Goal: Task Accomplishment & Management: Use online tool/utility

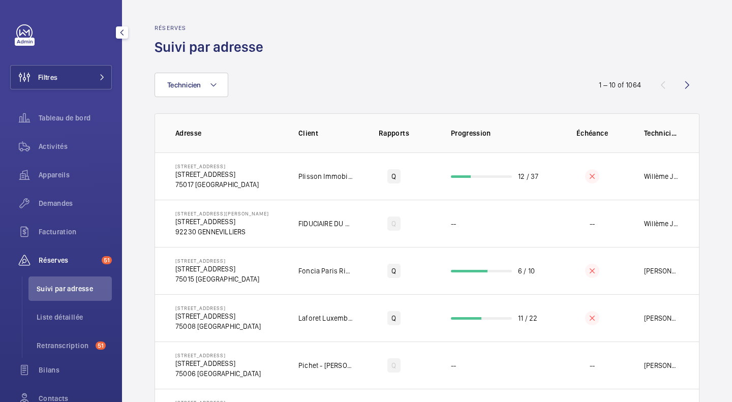
click at [51, 149] on span "Activités" at bounding box center [75, 146] width 73 height 10
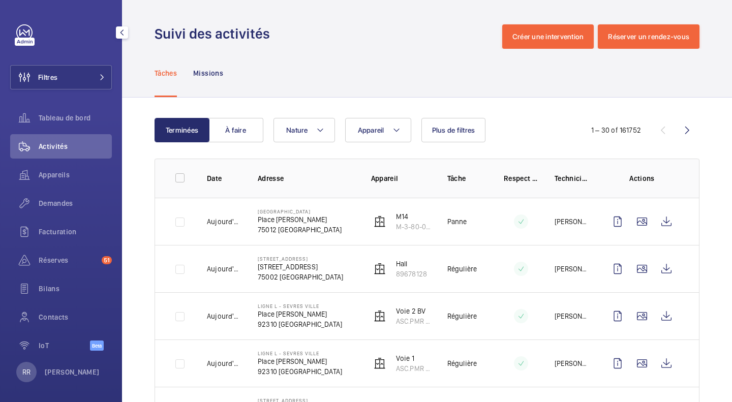
click at [62, 172] on span "Appareils" at bounding box center [75, 175] width 73 height 10
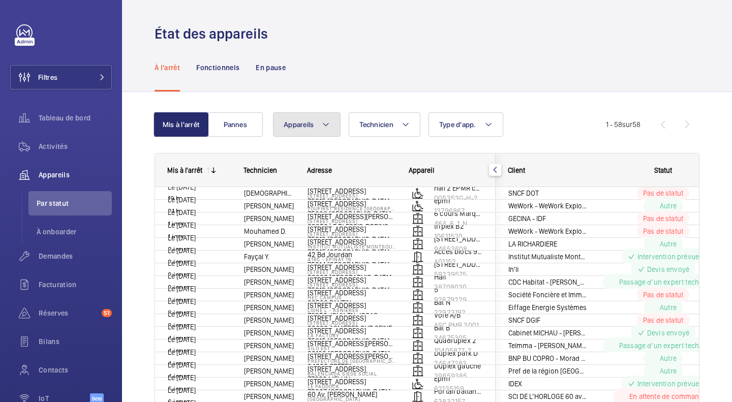
click at [281, 126] on button "Appareils" at bounding box center [307, 124] width 68 height 24
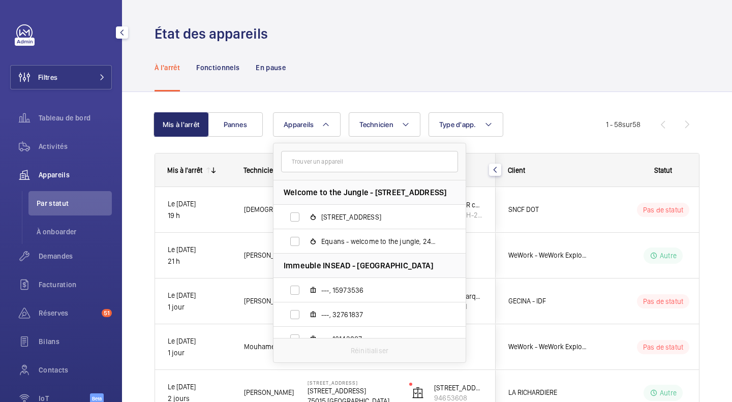
click at [52, 148] on span "Activités" at bounding box center [75, 146] width 73 height 10
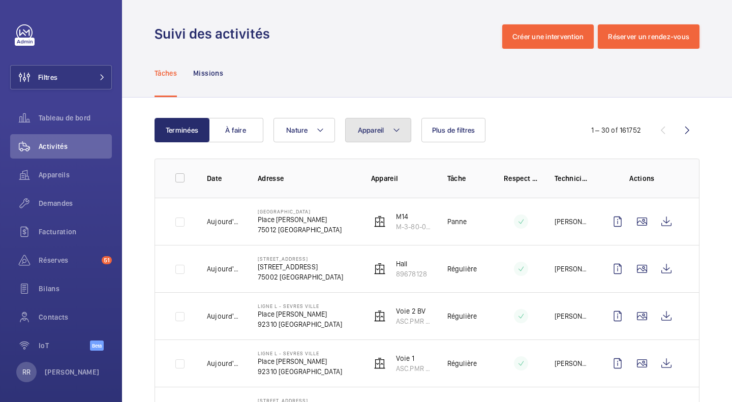
click at [390, 138] on button "Appareil" at bounding box center [378, 130] width 66 height 24
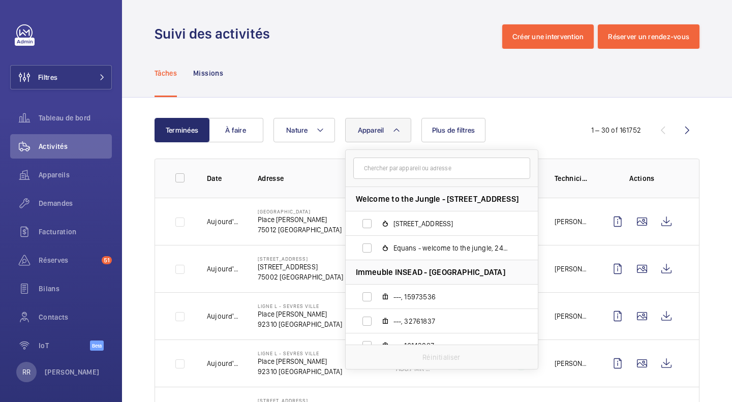
click at [380, 170] on input "text" at bounding box center [441, 168] width 177 height 21
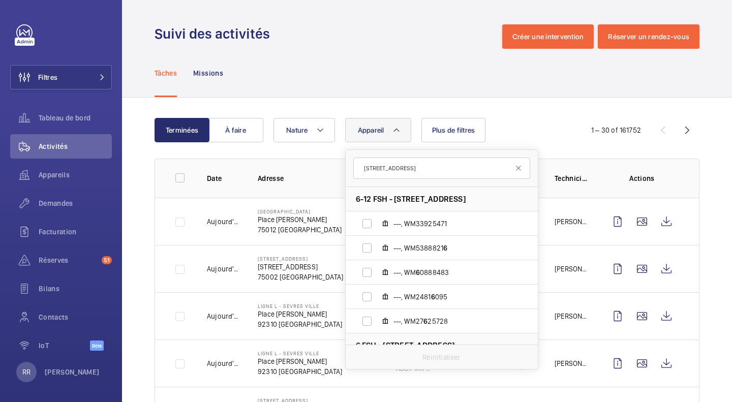
type input "[STREET_ADDRESS]"
click at [426, 225] on span "---, WM33925471" at bounding box center [453, 224] width 118 height 10
click at [377, 225] on input "---, WM33925471" at bounding box center [367, 224] width 20 height 20
checkbox input "true"
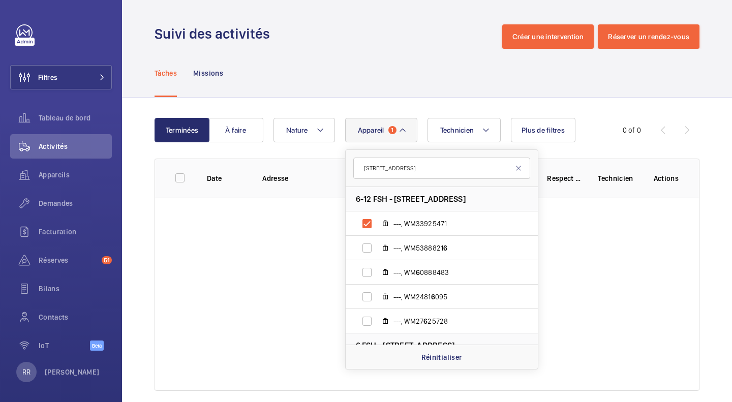
click at [365, 252] on label "---, WM5388821 6" at bounding box center [434, 248] width 176 height 24
click at [365, 252] on input "---, WM5388821 6" at bounding box center [367, 248] width 20 height 20
checkbox input "true"
click at [366, 270] on label "---, WM 6 0888483" at bounding box center [434, 272] width 176 height 24
click at [366, 270] on input "---, WM 6 0888483" at bounding box center [367, 272] width 20 height 20
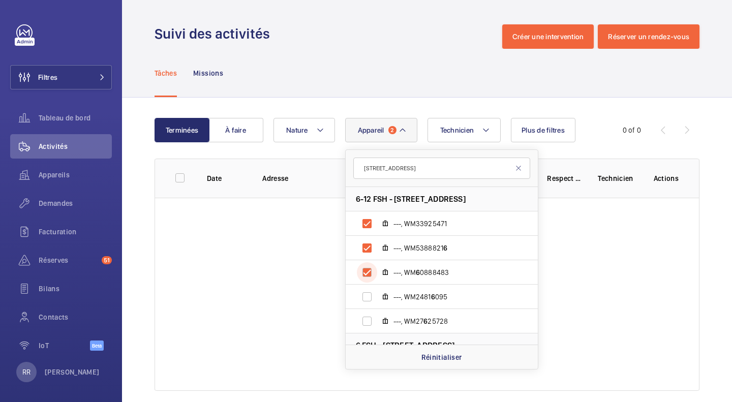
checkbox input "true"
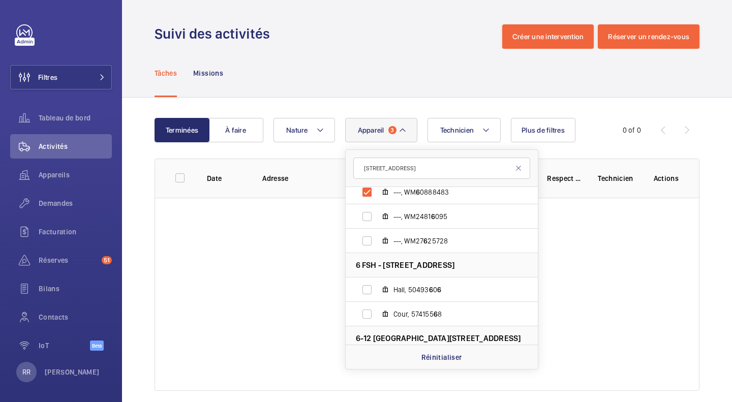
click at [366, 282] on label "Hall, 50493 6 0 6" at bounding box center [434, 290] width 176 height 24
click at [366, 282] on input "Hall, 50493 6 0 6" at bounding box center [367, 290] width 20 height 20
checkbox input "true"
click at [367, 314] on label "Cour, 574155 6 8" at bounding box center [434, 314] width 176 height 24
click at [367, 314] on input "Cour, 574155 6 8" at bounding box center [367, 314] width 20 height 20
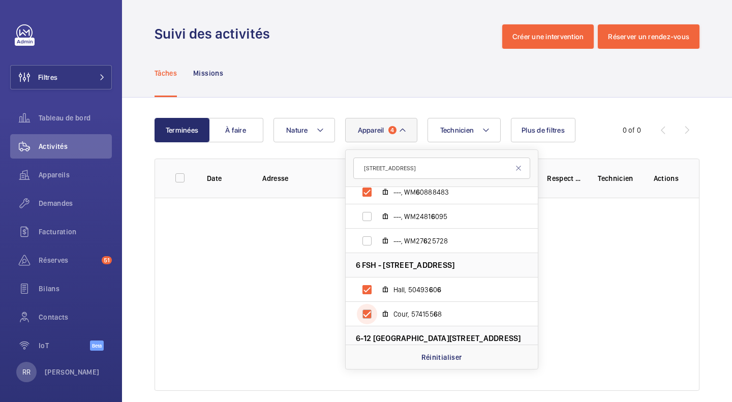
checkbox input "true"
click at [369, 240] on label "---, WM27 6 25728" at bounding box center [434, 241] width 176 height 24
click at [369, 240] on input "---, WM27 6 25728" at bounding box center [367, 241] width 20 height 20
checkbox input "true"
click at [367, 218] on label "---, WM2481 6 095" at bounding box center [434, 216] width 176 height 24
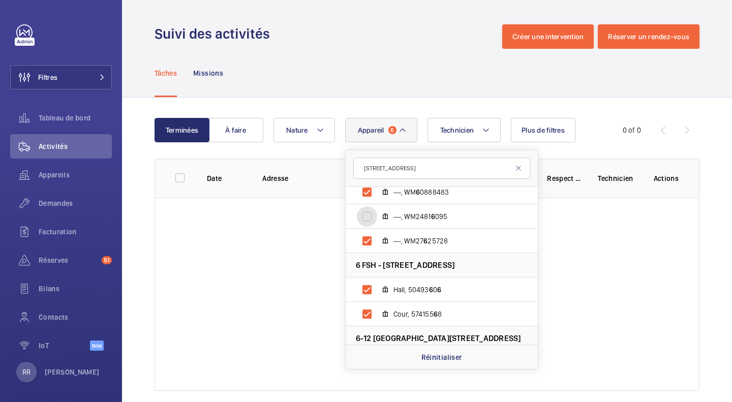
click at [367, 218] on input "---, WM2481 6 095" at bounding box center [367, 216] width 20 height 20
checkbox input "true"
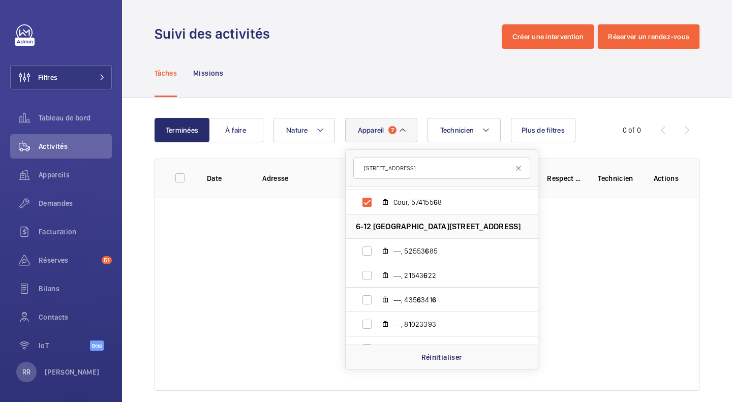
scroll to position [193, 0]
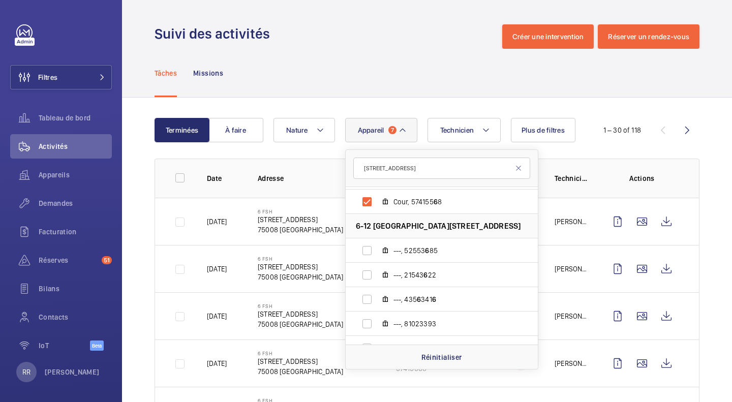
click at [366, 251] on label "---, 52553 6 85" at bounding box center [434, 250] width 176 height 24
click at [366, 251] on input "---, 52553 6 85" at bounding box center [367, 251] width 20 height 20
checkbox input "true"
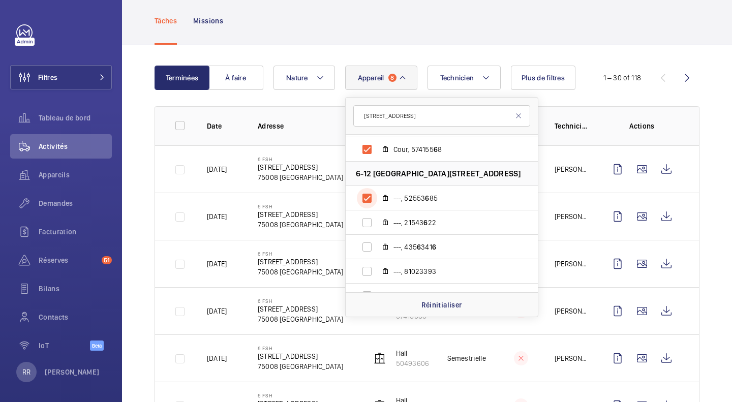
scroll to position [54, 0]
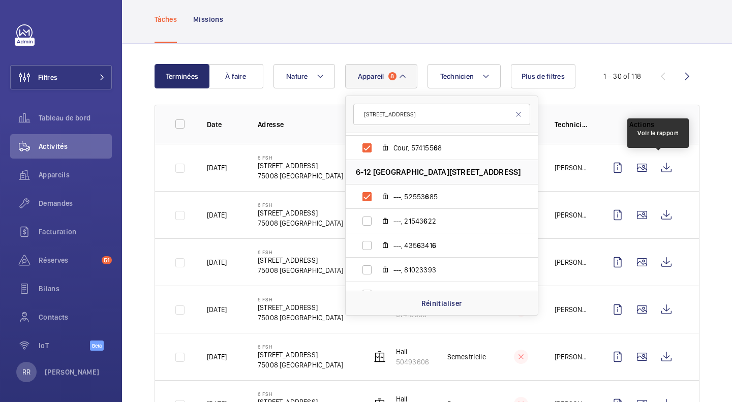
click at [659, 163] on wm-front-icon-button at bounding box center [666, 168] width 24 height 24
